Goal: Obtain resource: Download file/media

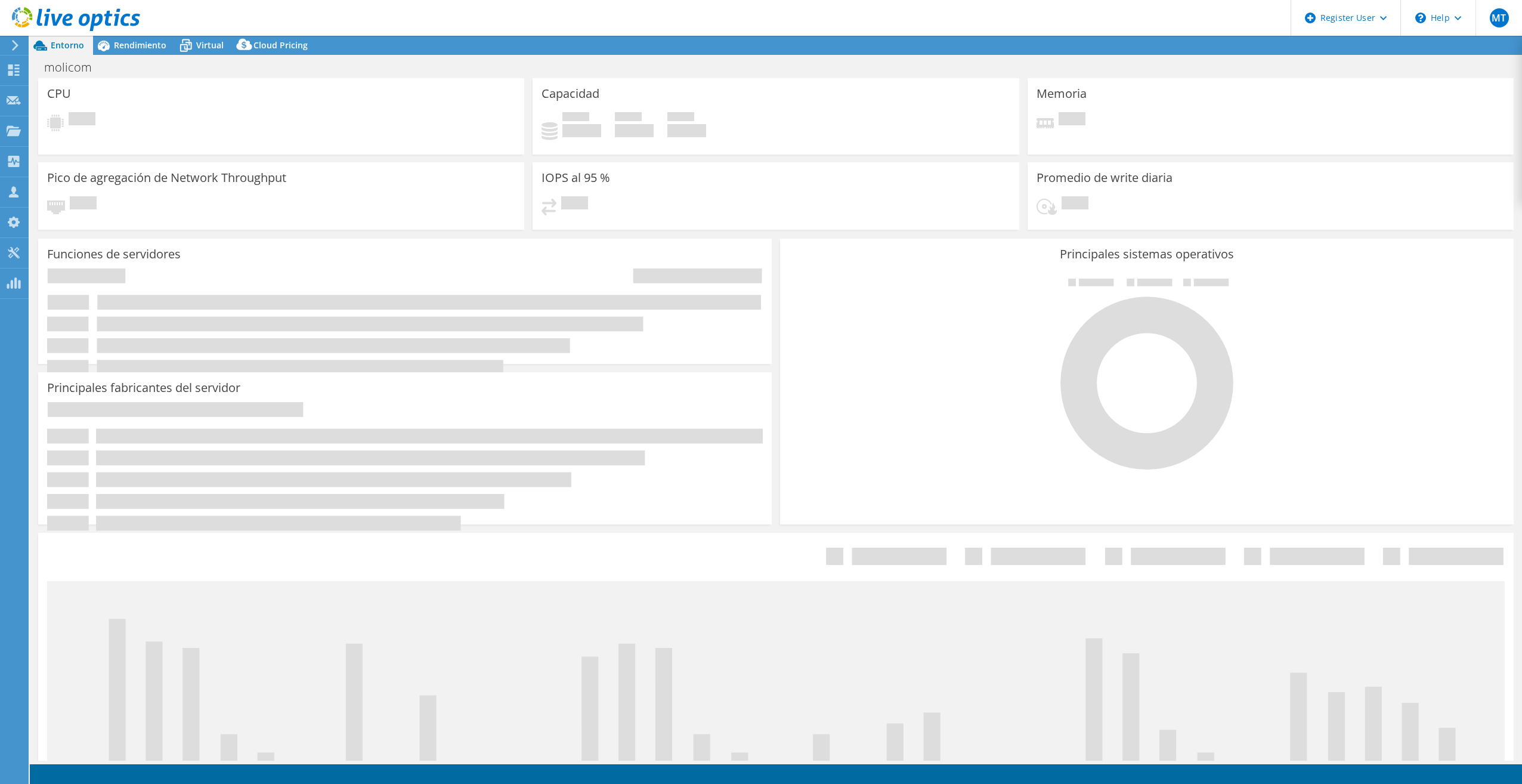
select select "USD"
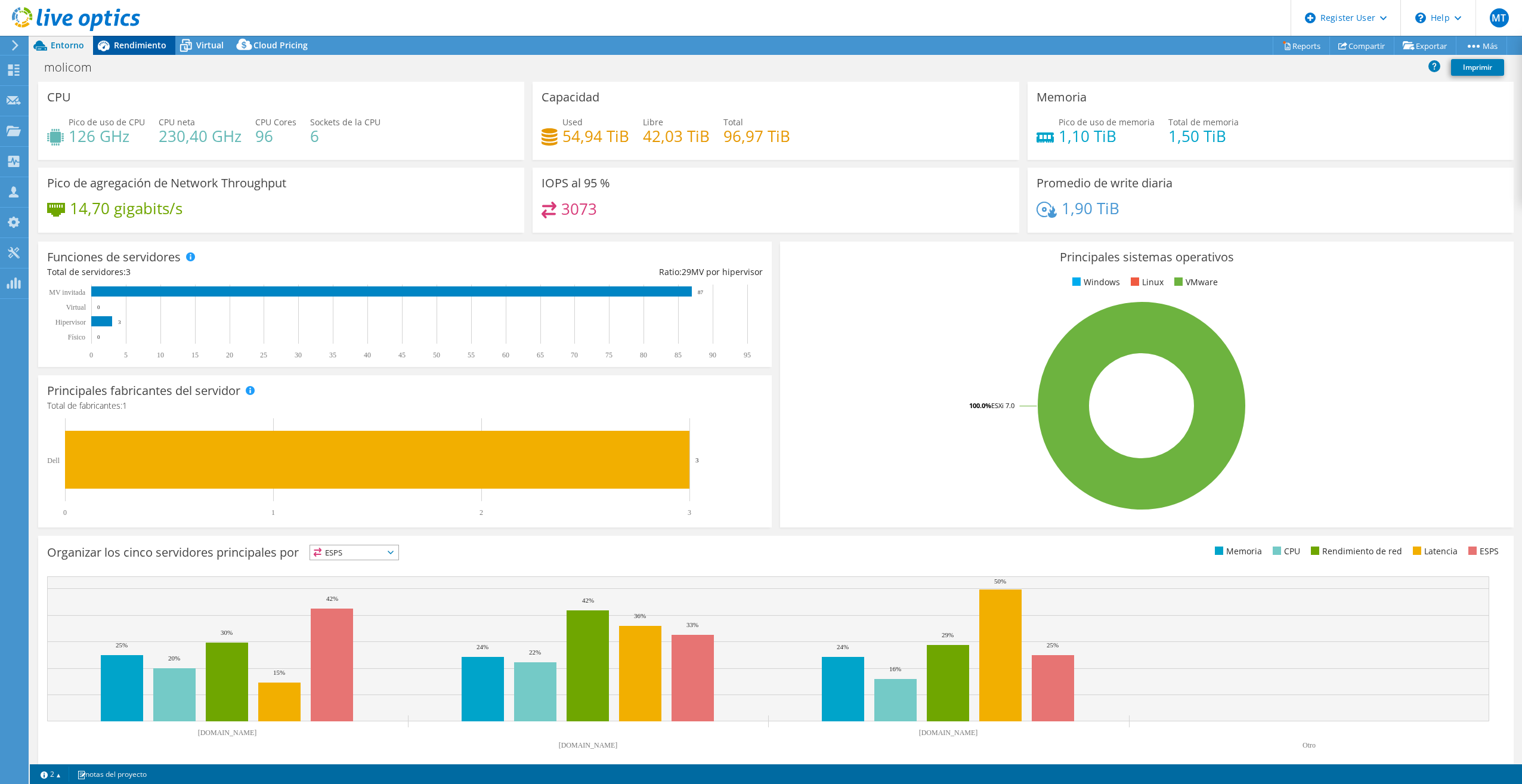
click at [161, 40] on span "Rendimiento" at bounding box center [140, 45] width 53 height 11
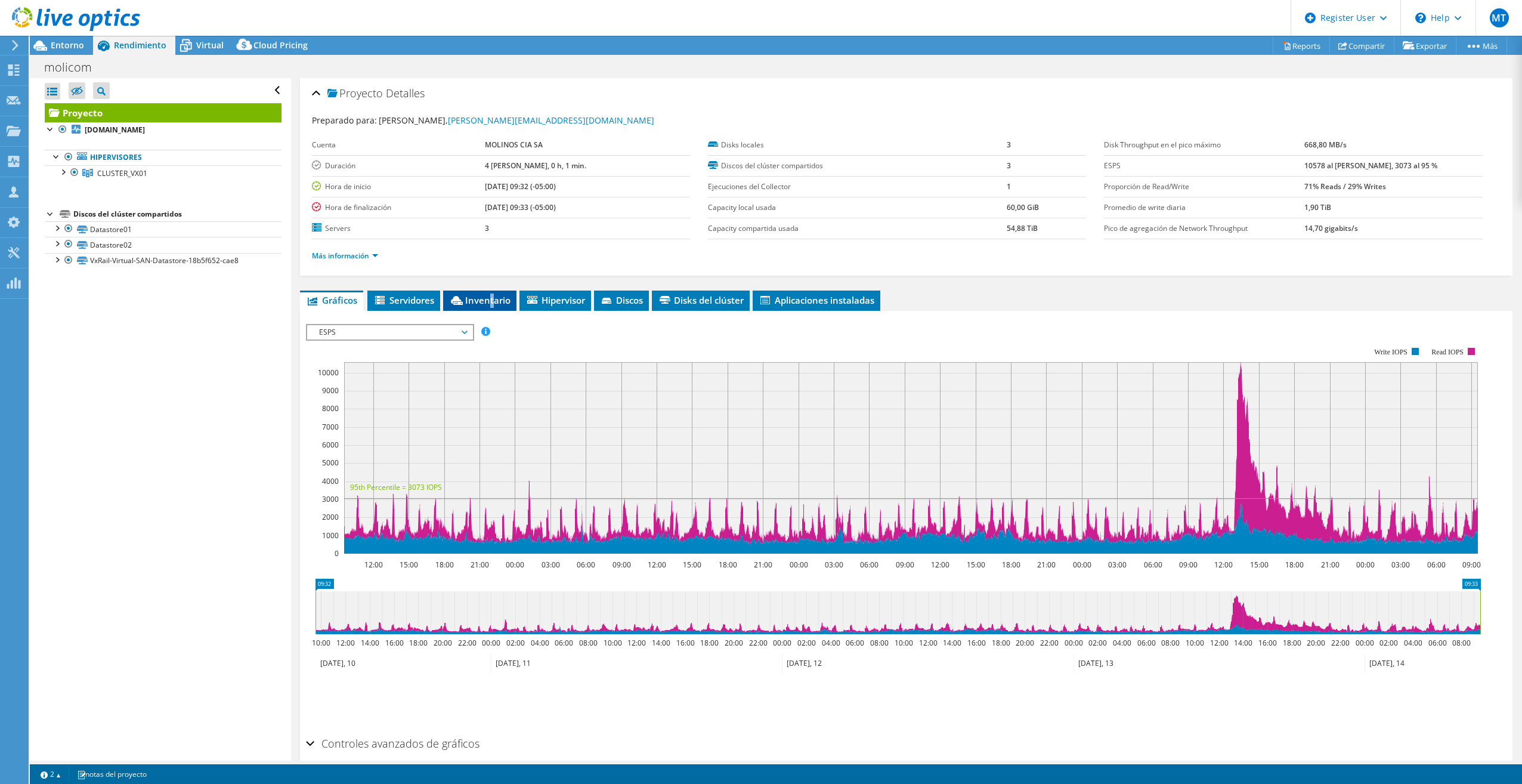
click at [491, 306] on li "Inventario" at bounding box center [479, 300] width 73 height 20
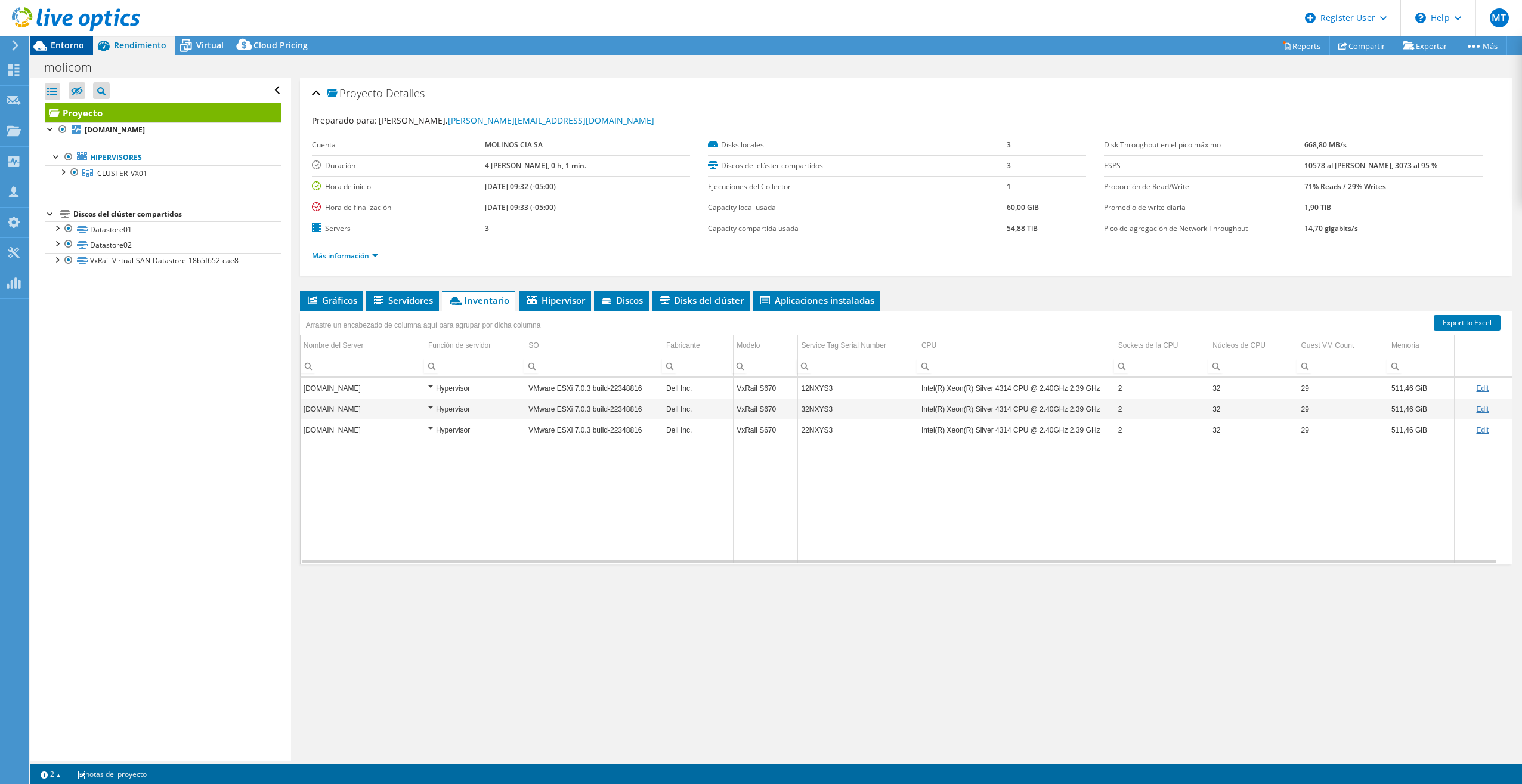
click at [87, 52] on div "Entorno" at bounding box center [62, 45] width 63 height 19
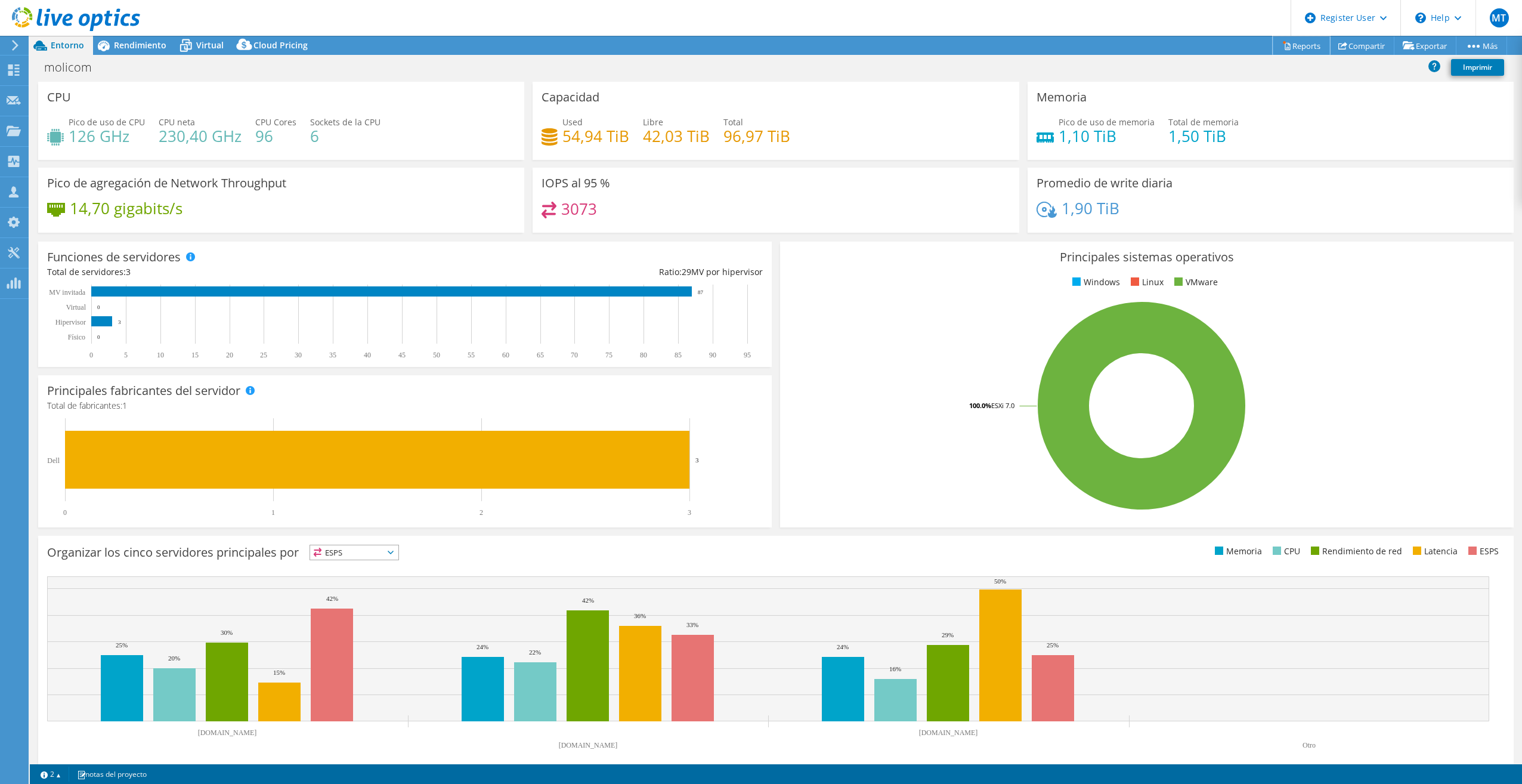
click at [1302, 48] on link "Reports" at bounding box center [1302, 45] width 57 height 19
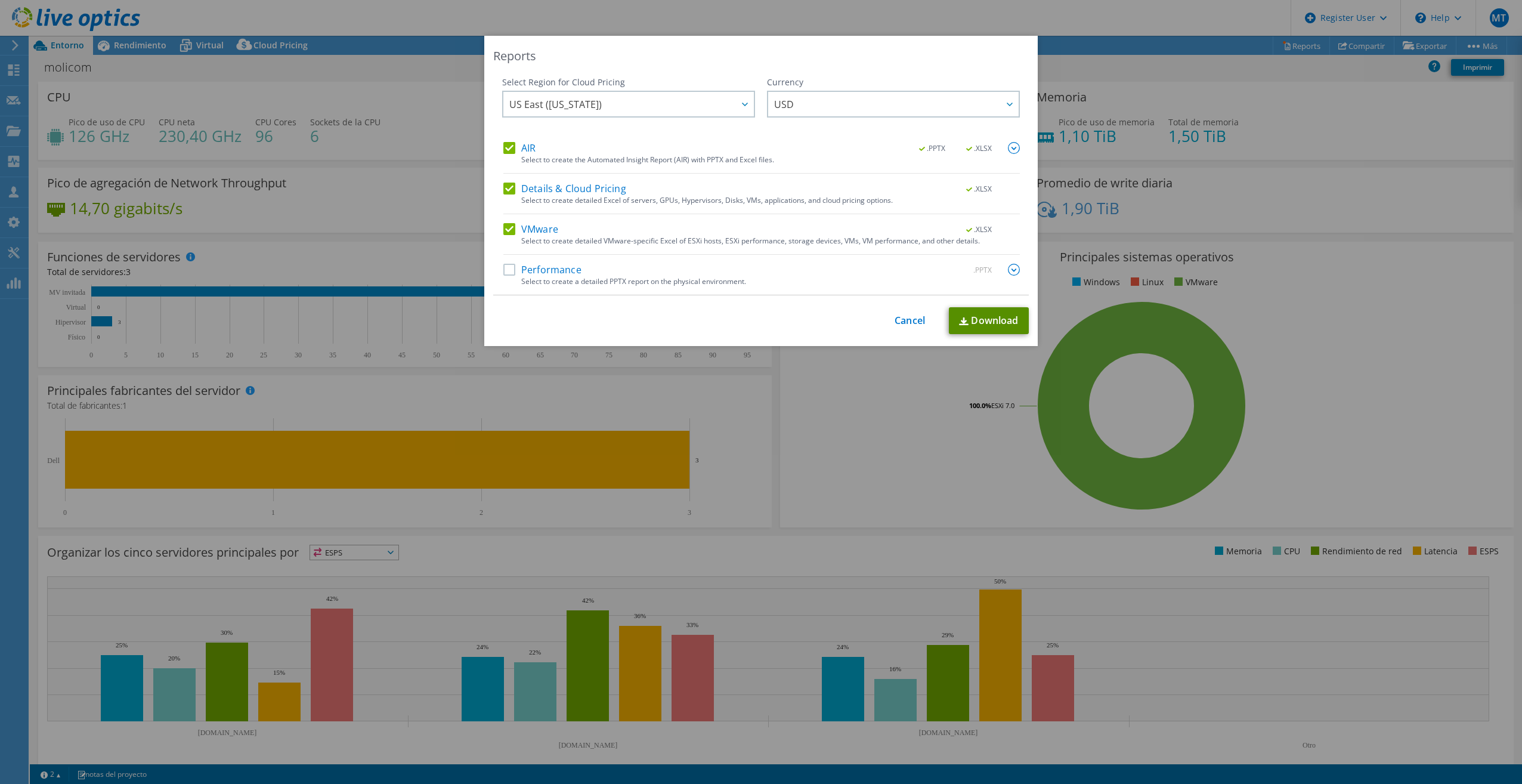
click at [968, 324] on link "Download" at bounding box center [989, 321] width 80 height 27
drag, startPoint x: 1216, startPoint y: 352, endPoint x: 1154, endPoint y: 327, distance: 66.9
click at [1216, 352] on div "Reports Select Region for Cloud Pricing Asia Pacific ([GEOGRAPHIC_DATA]) [GEOGR…" at bounding box center [761, 392] width 1522 height 712
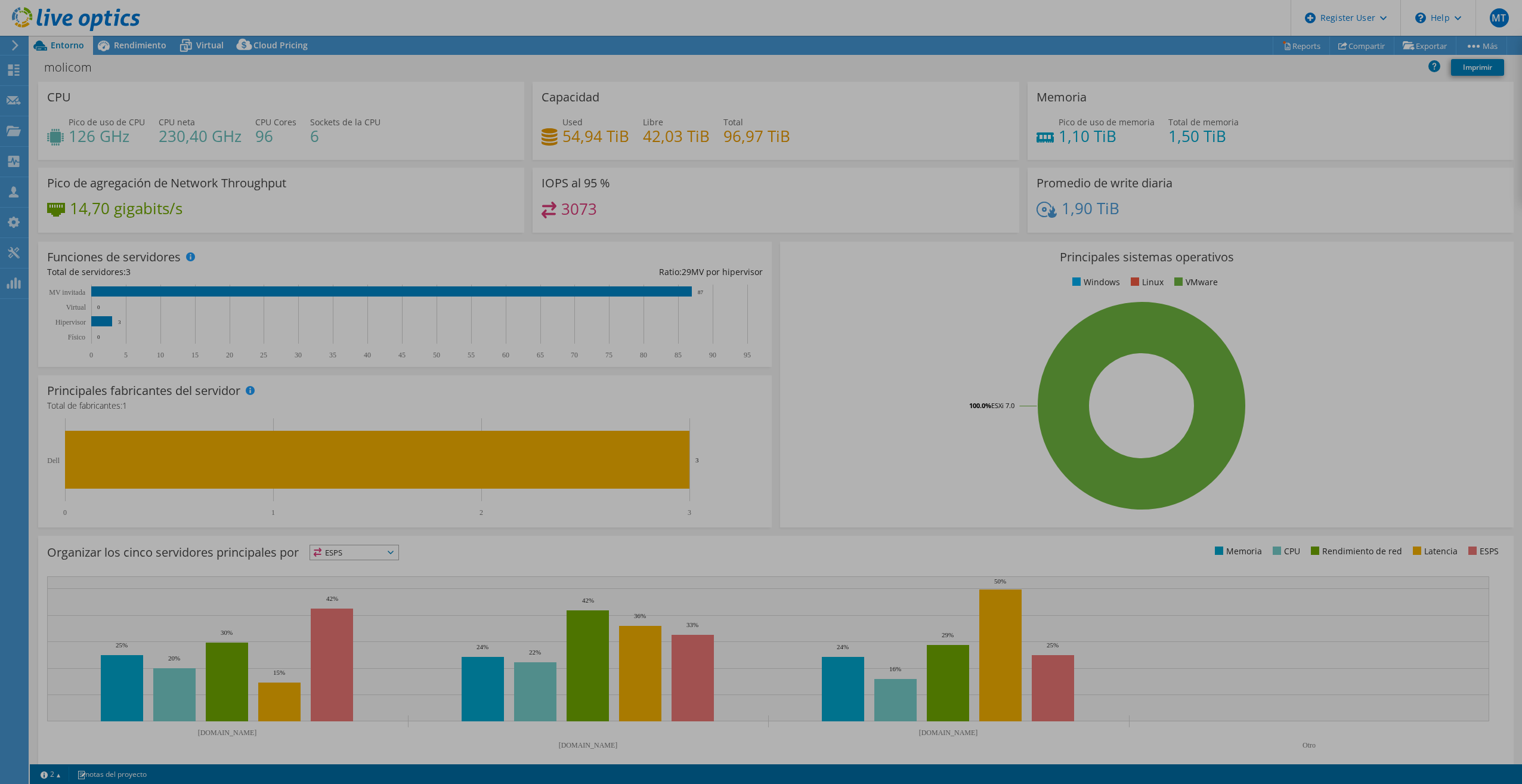
click at [1121, 334] on div at bounding box center [761, 392] width 1522 height 784
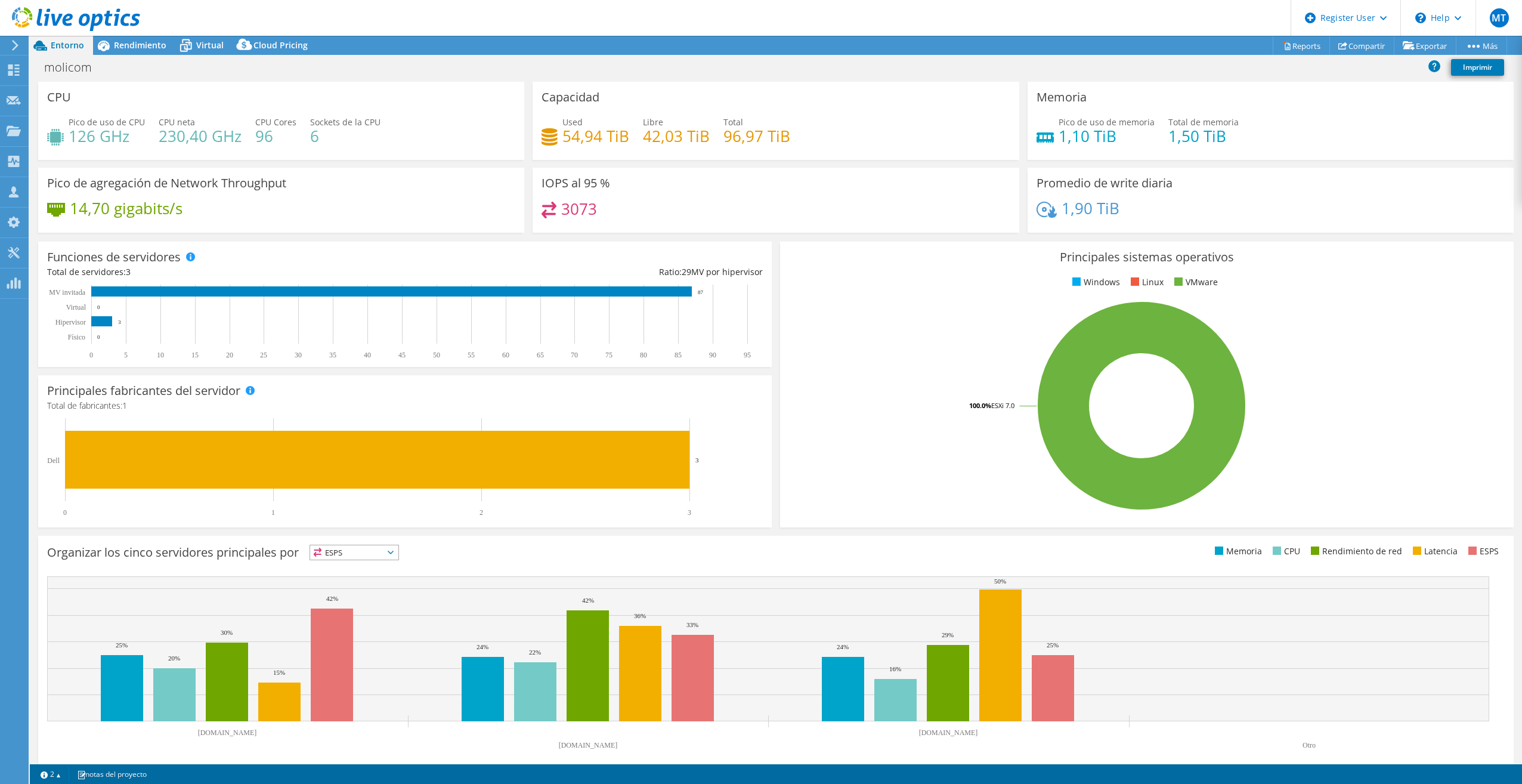
drag, startPoint x: 140, startPoint y: 48, endPoint x: 183, endPoint y: 81, distance: 54.2
click at [140, 48] on span "Rendimiento" at bounding box center [140, 45] width 53 height 11
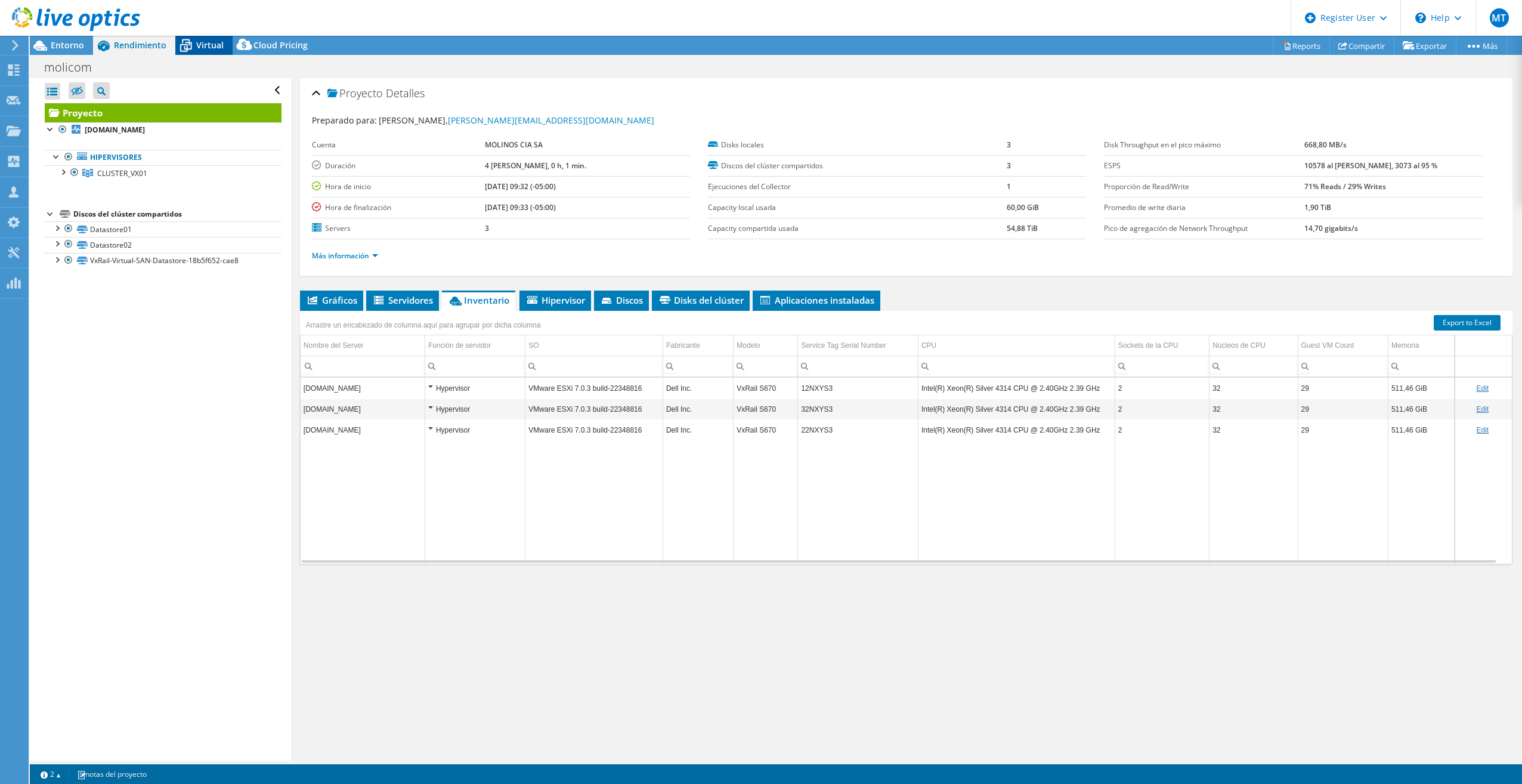
click at [209, 51] on div "Virtual" at bounding box center [204, 45] width 57 height 19
